Goal: Download file/media

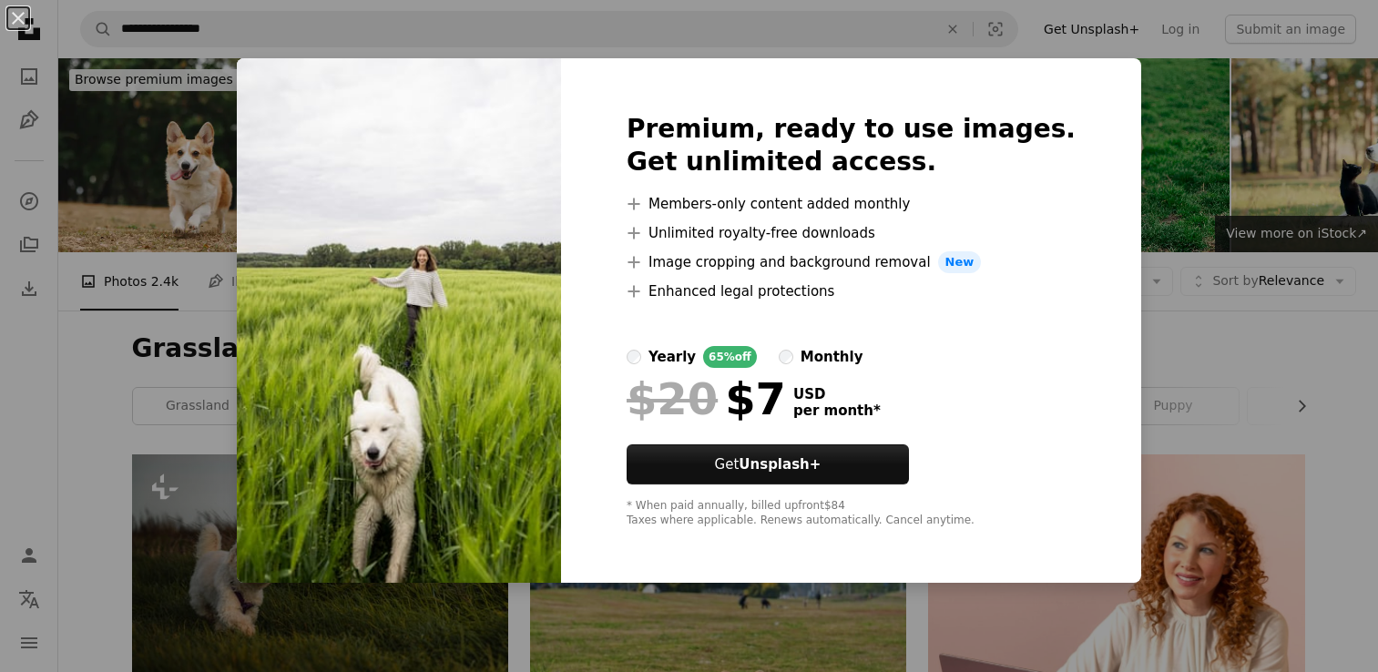
scroll to position [5587, 0]
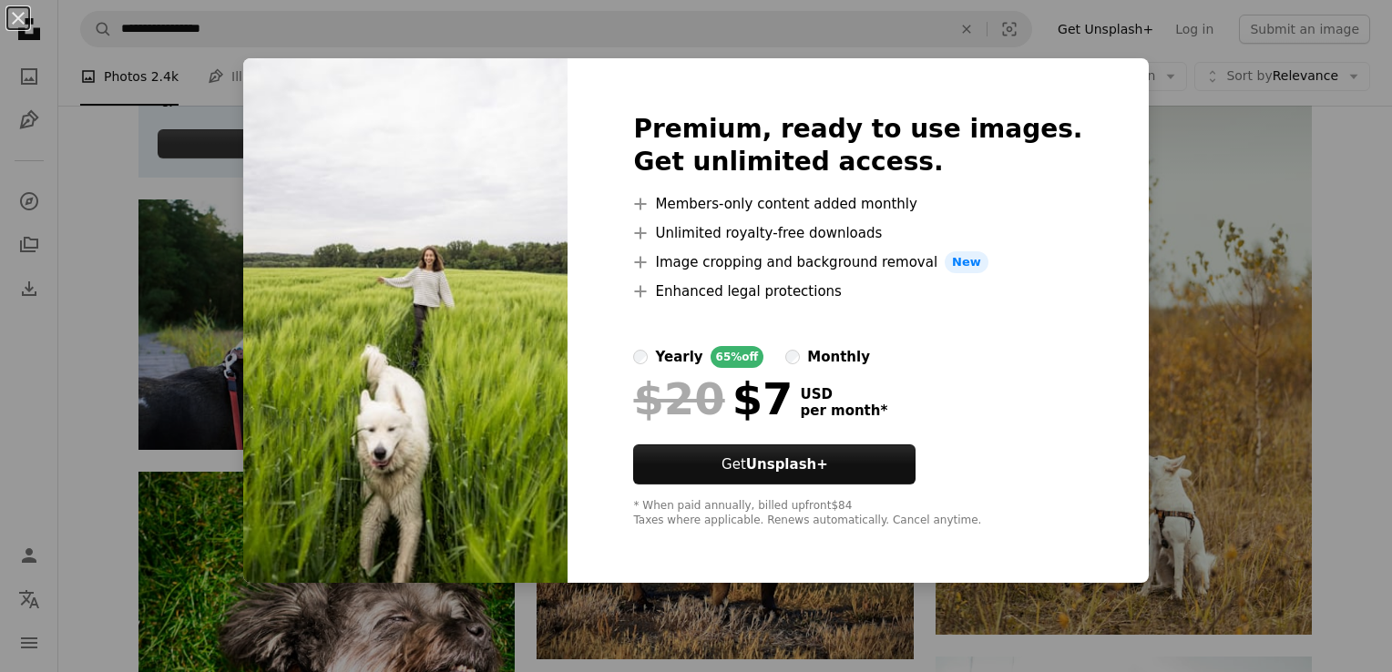
click at [1310, 194] on div "An X shape Premium, ready to use images. Get unlimited access. A plus sign Memb…" at bounding box center [696, 336] width 1392 height 672
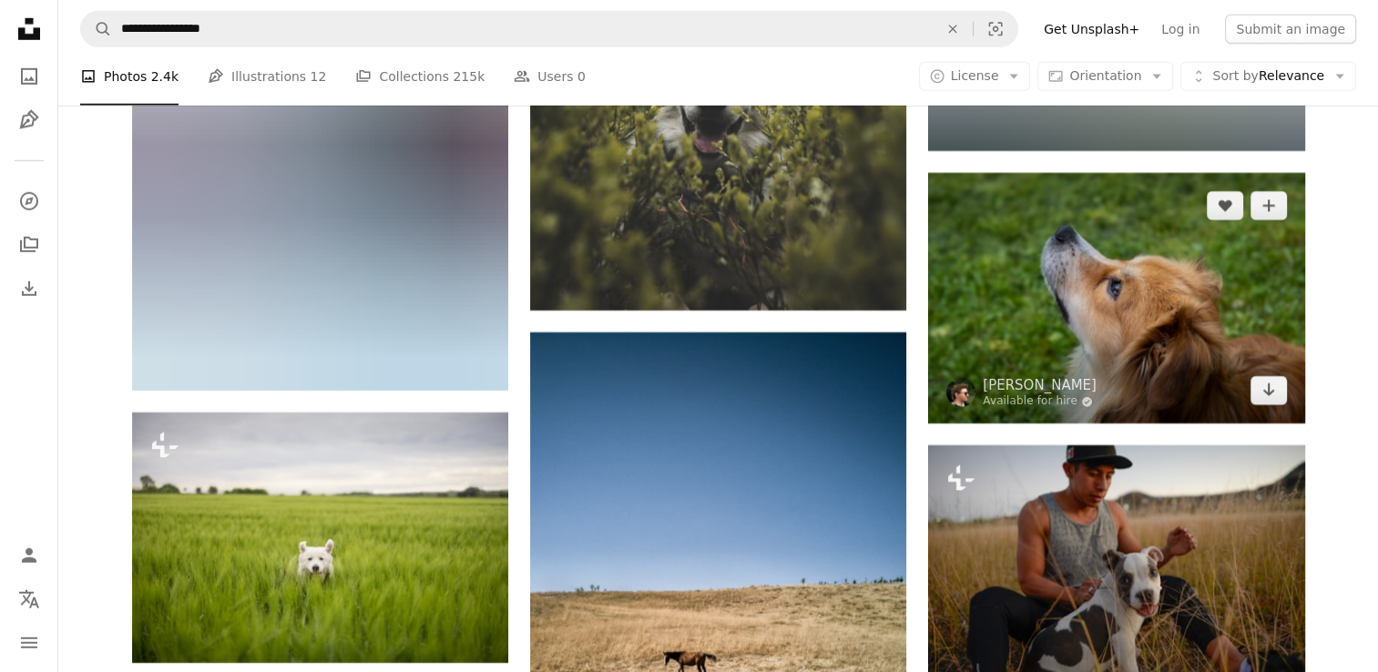
scroll to position [12419, 0]
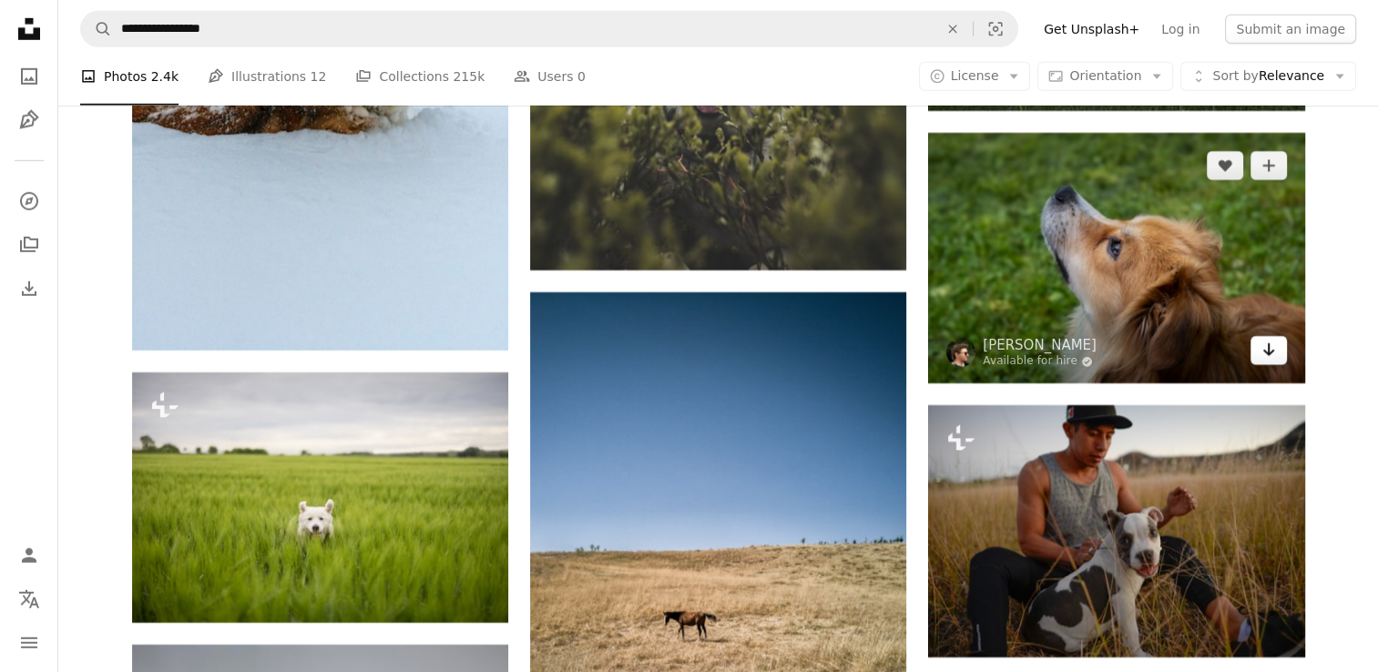
click at [1278, 359] on link "Arrow pointing down" at bounding box center [1269, 350] width 36 height 29
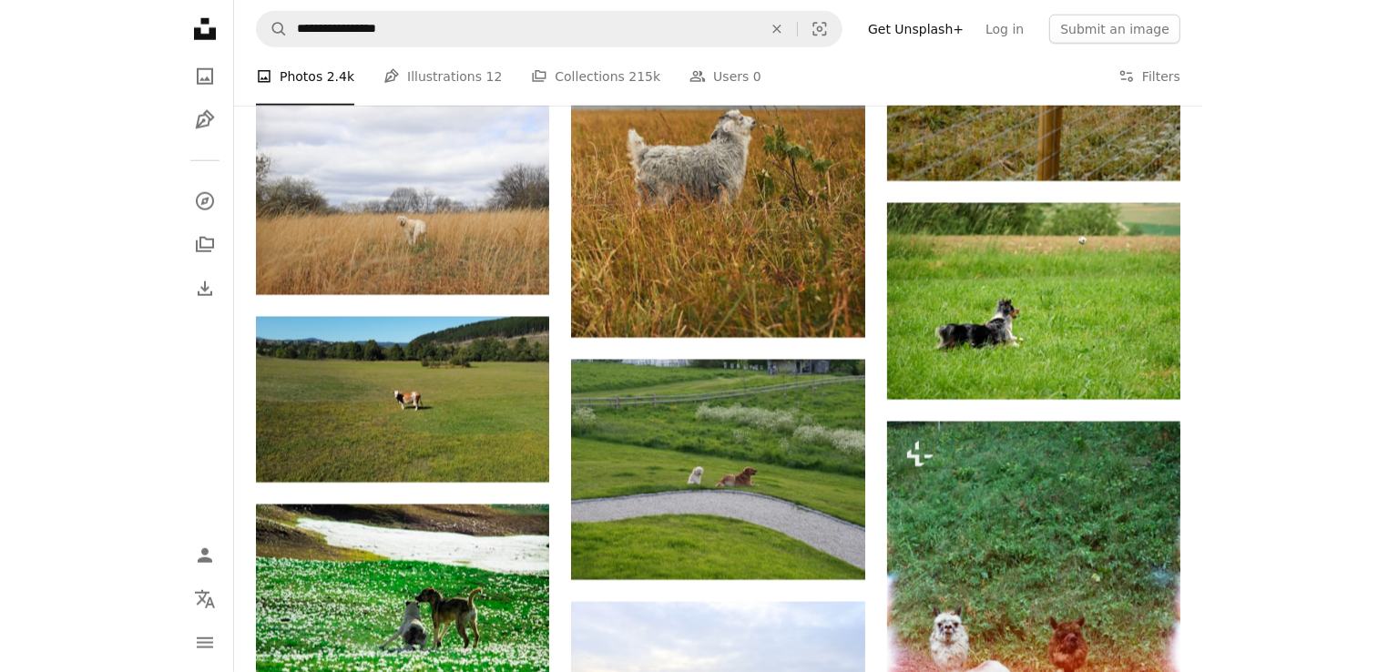
scroll to position [14490, 0]
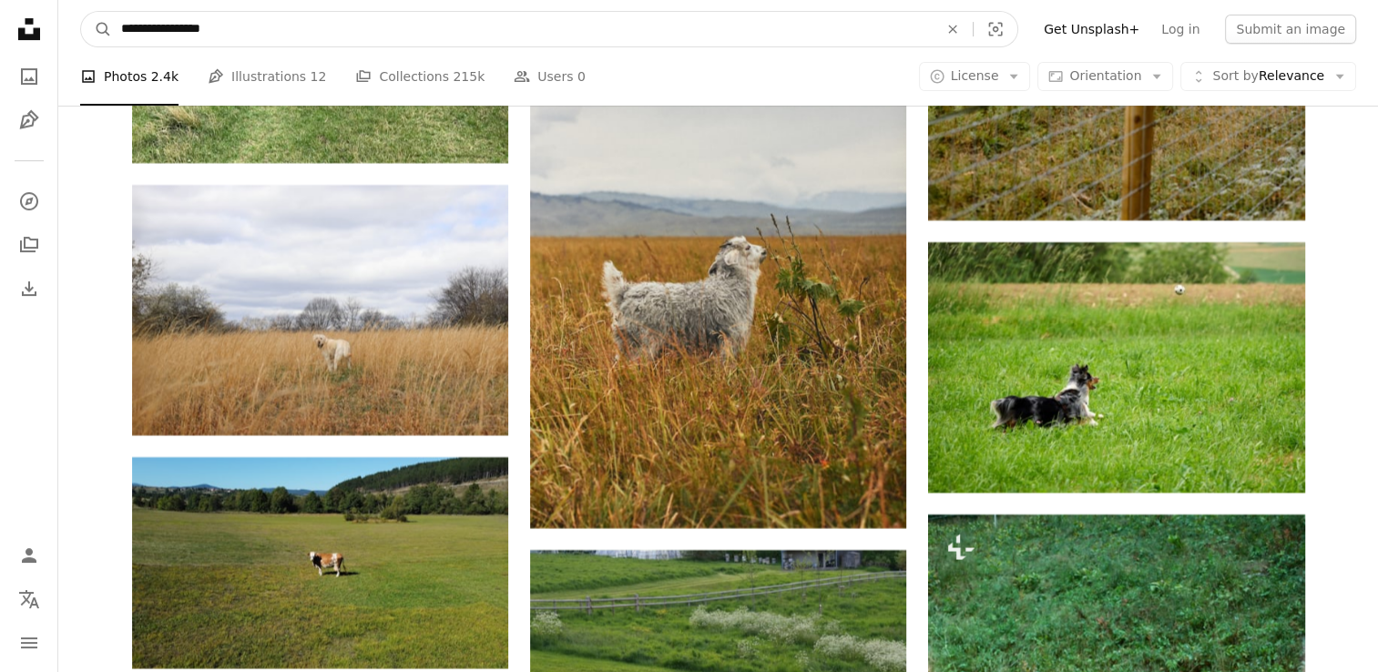
click at [461, 42] on input "**********" at bounding box center [522, 29] width 821 height 35
type input "*********"
click at [81, 12] on button "A magnifying glass" at bounding box center [96, 29] width 31 height 35
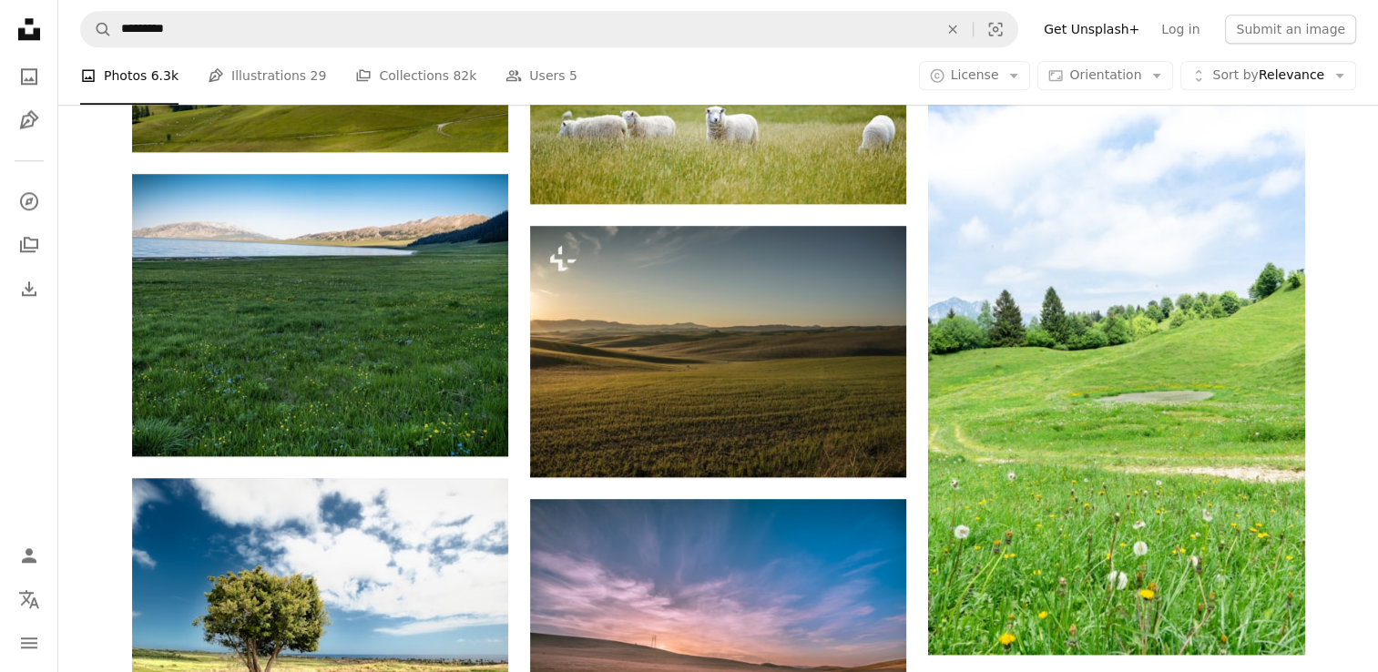
scroll to position [1822, 0]
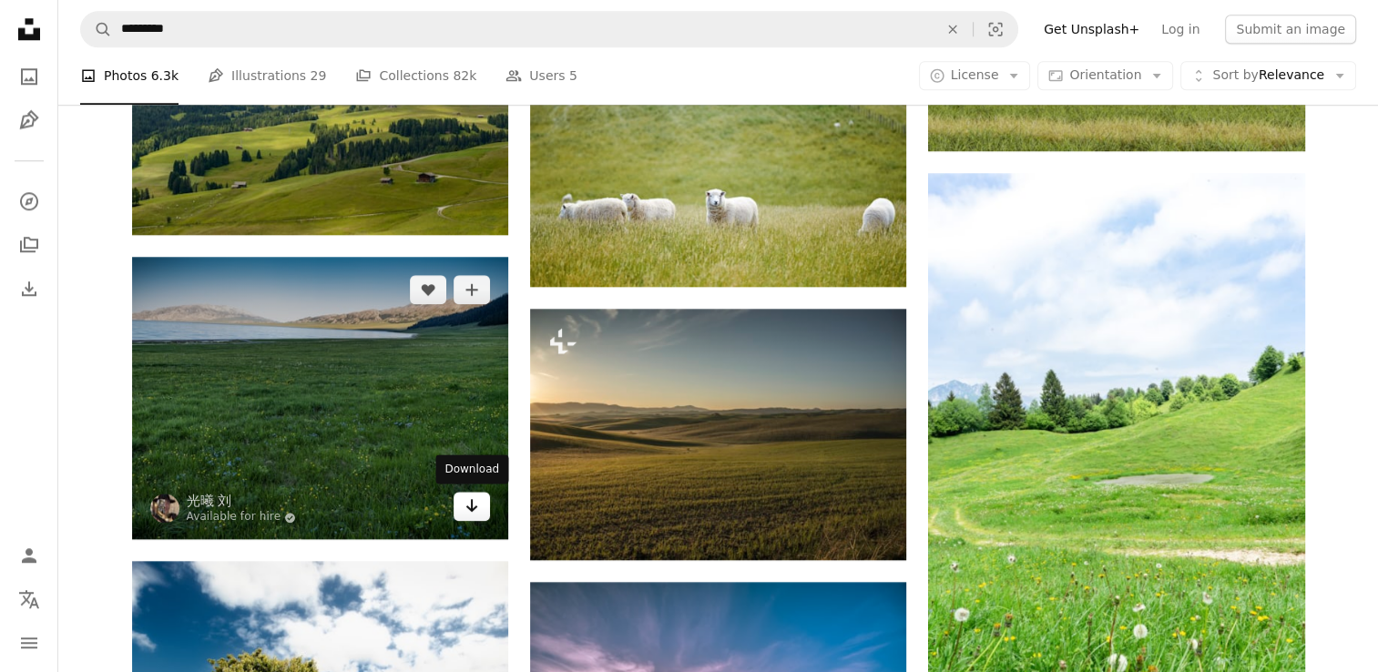
click at [470, 500] on icon "Download" at bounding box center [472, 505] width 12 height 13
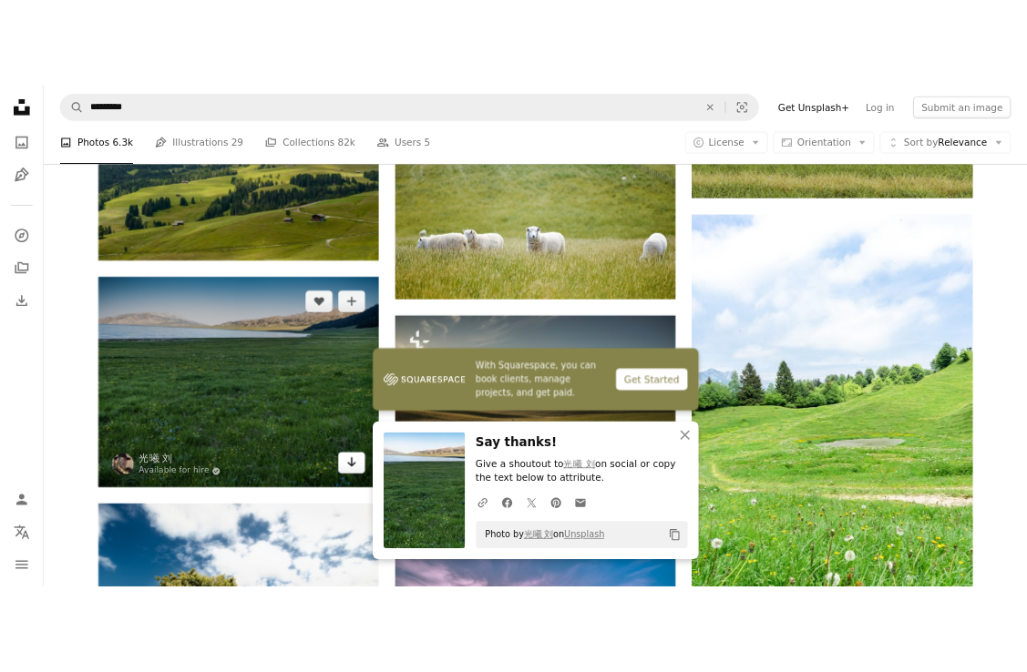
scroll to position [1540, 0]
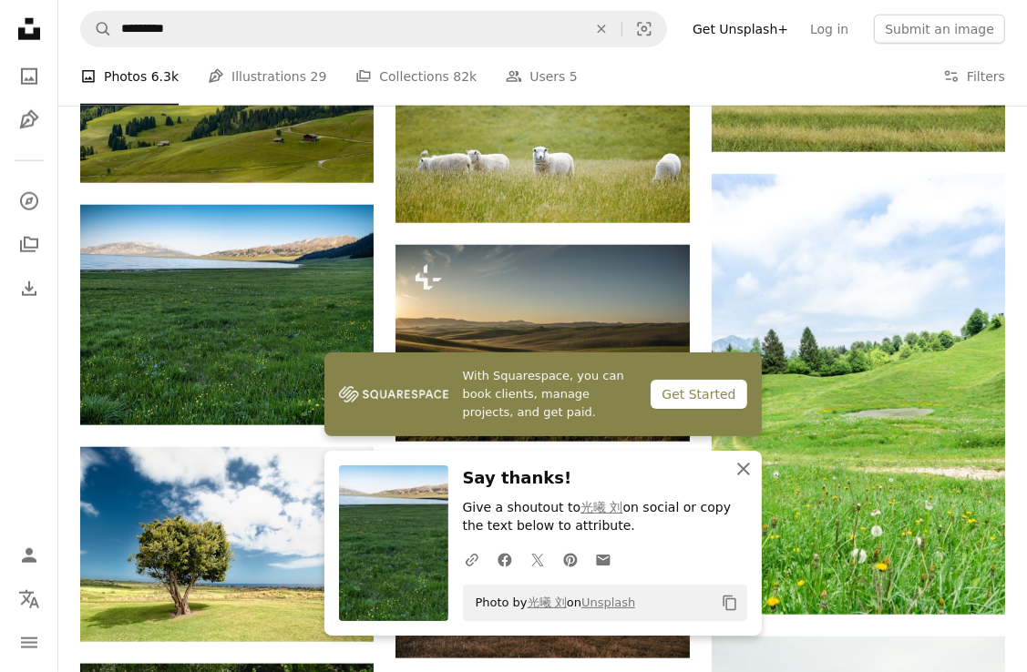
click at [744, 476] on icon "An X shape" at bounding box center [743, 469] width 22 height 22
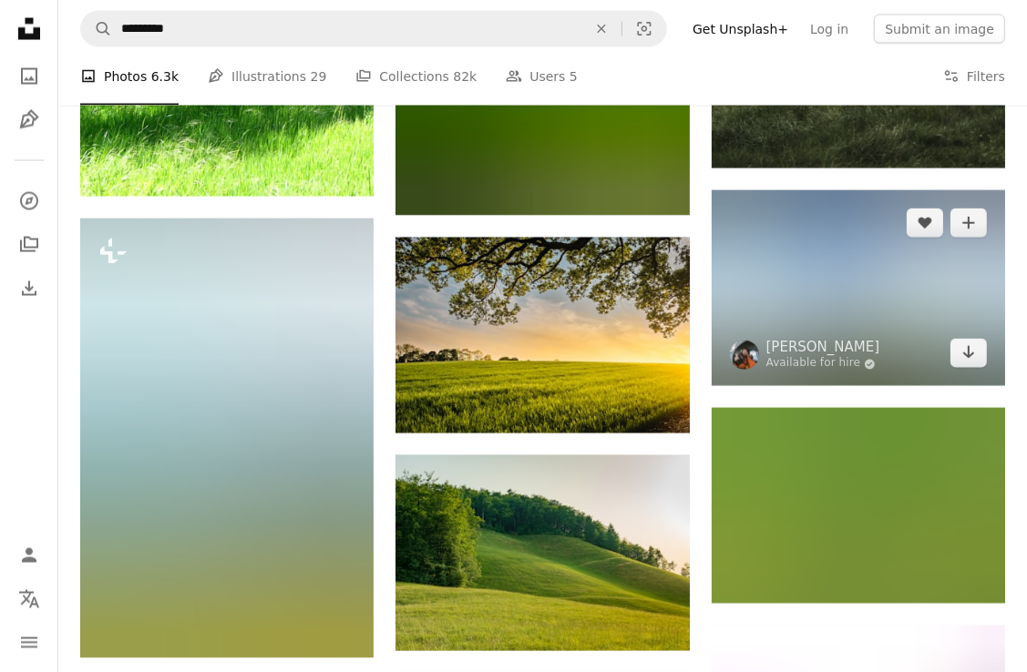
scroll to position [2451, 0]
